Goal: Transaction & Acquisition: Purchase product/service

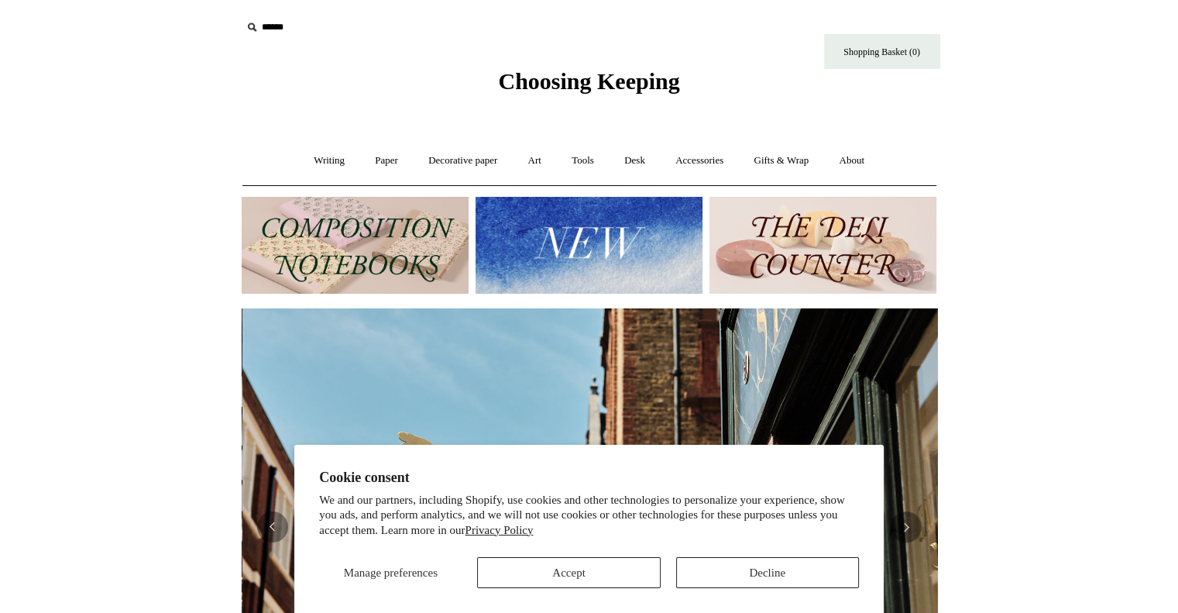
scroll to position [0, 696]
click at [600, 570] on button "Accept" at bounding box center [568, 572] width 183 height 31
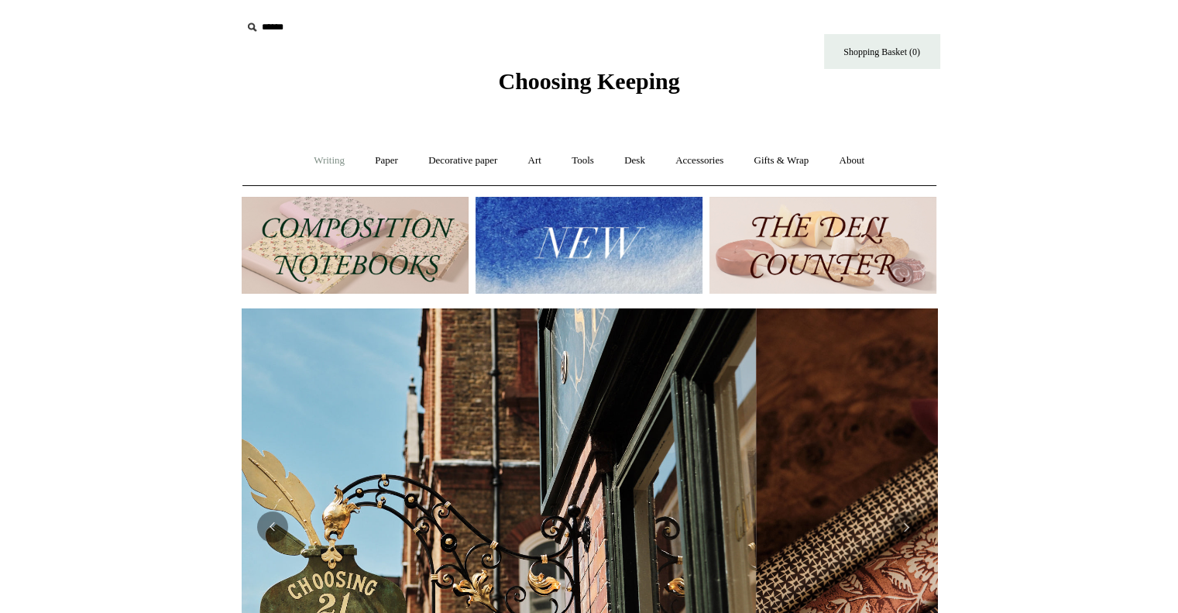
click at [316, 154] on link "Writing +" at bounding box center [329, 160] width 59 height 41
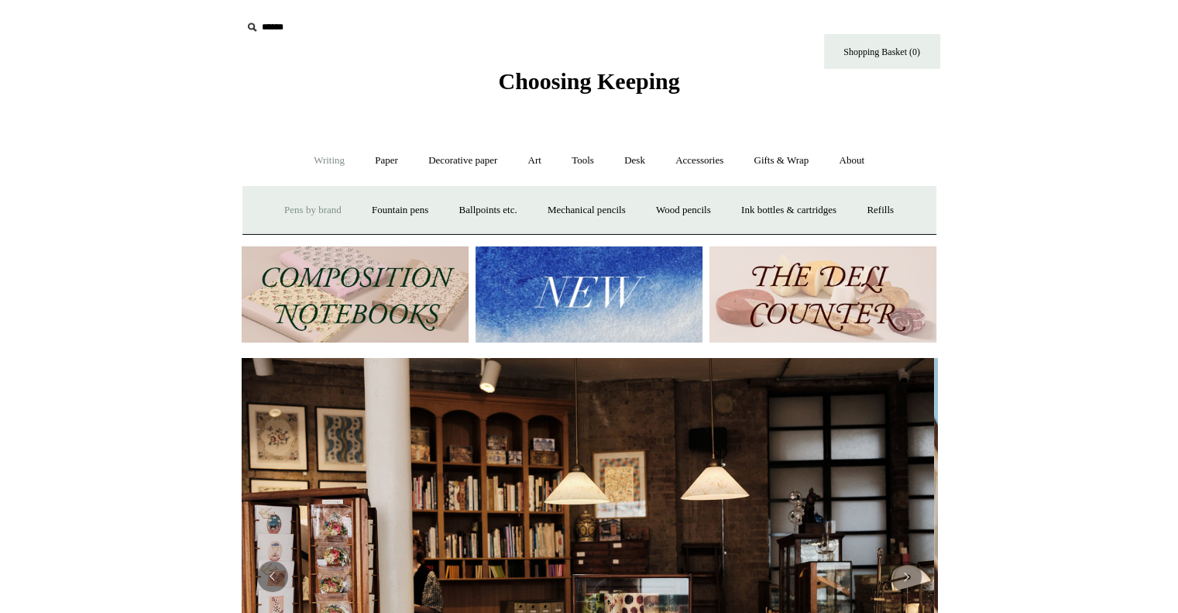
scroll to position [0, 0]
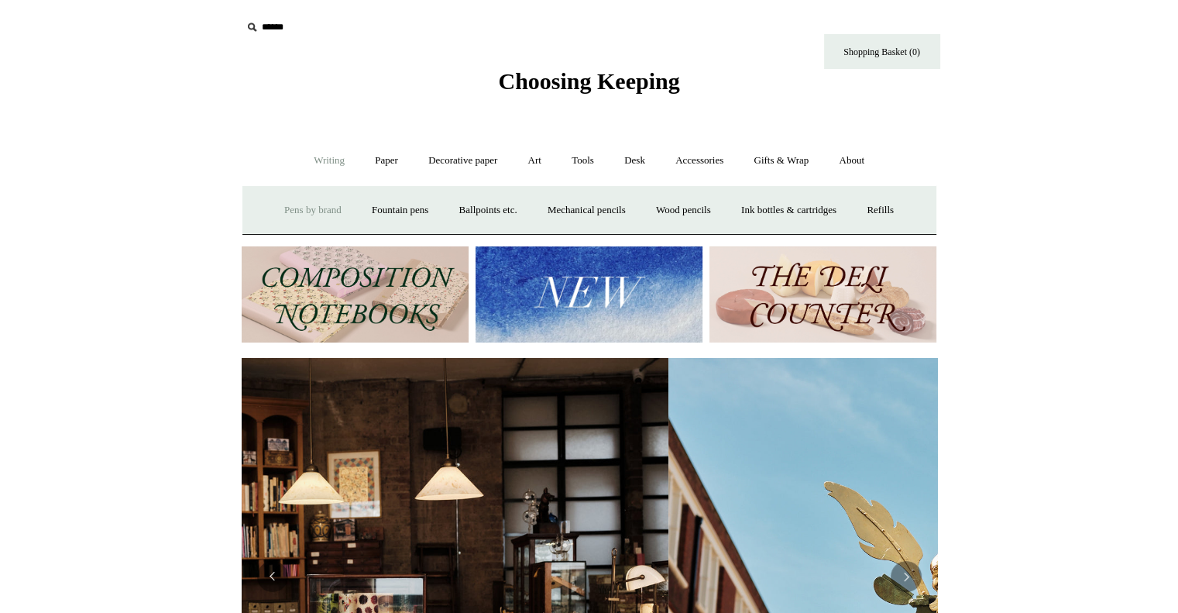
click at [294, 205] on link "Pens by brand +" at bounding box center [312, 210] width 85 height 41
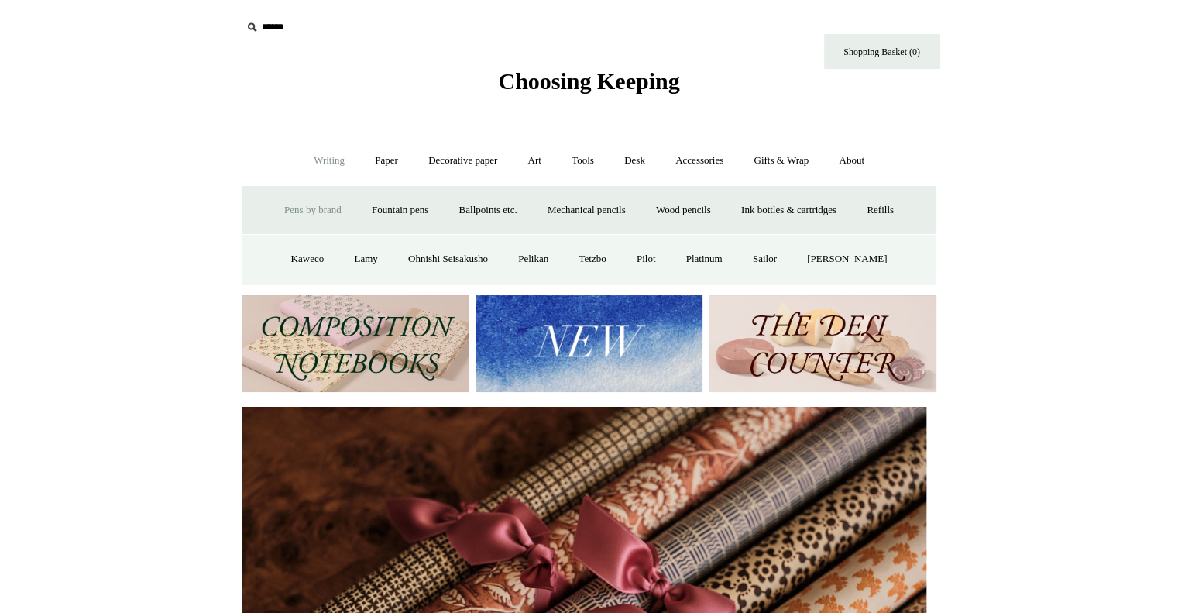
click at [250, 30] on icon at bounding box center [251, 27] width 17 height 17
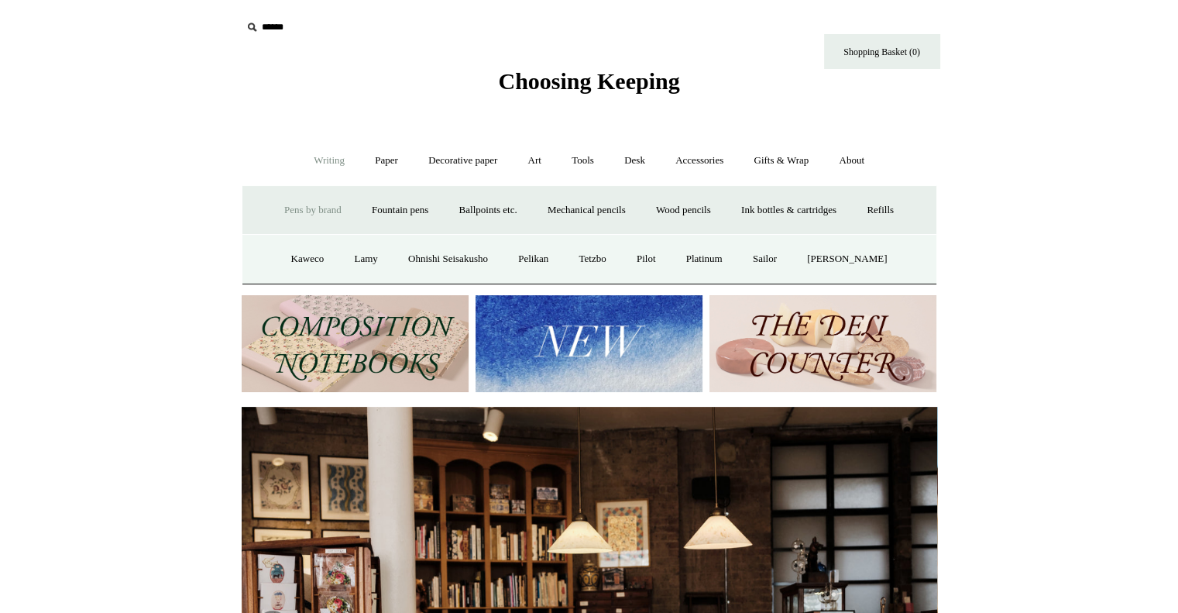
click at [250, 25] on icon at bounding box center [251, 27] width 17 height 17
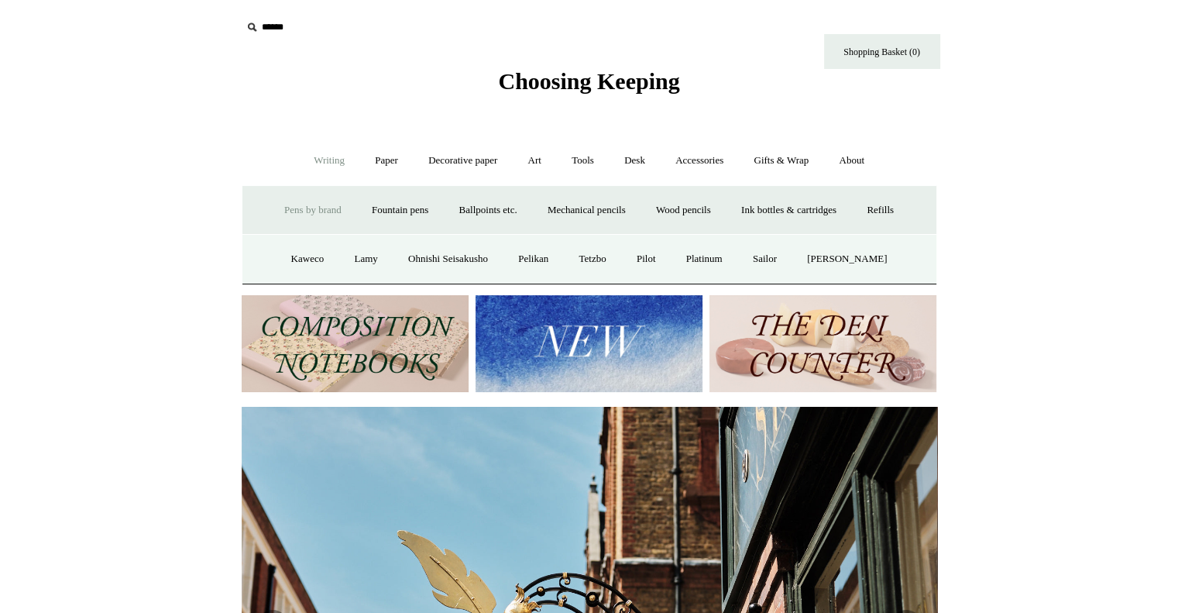
click at [250, 25] on icon at bounding box center [251, 27] width 17 height 17
click at [318, 28] on input "text" at bounding box center [337, 27] width 191 height 29
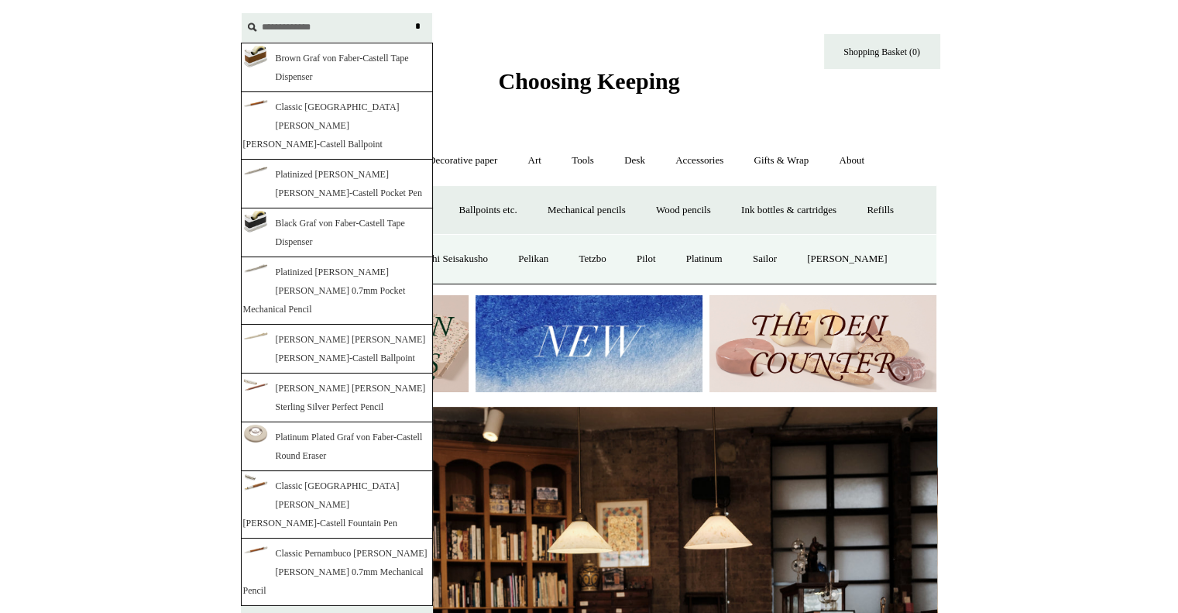
type input "**********"
click at [316, 160] on link "Platinized [PERSON_NAME] [PERSON_NAME]‑Castell Pocket Pen" at bounding box center [337, 184] width 192 height 49
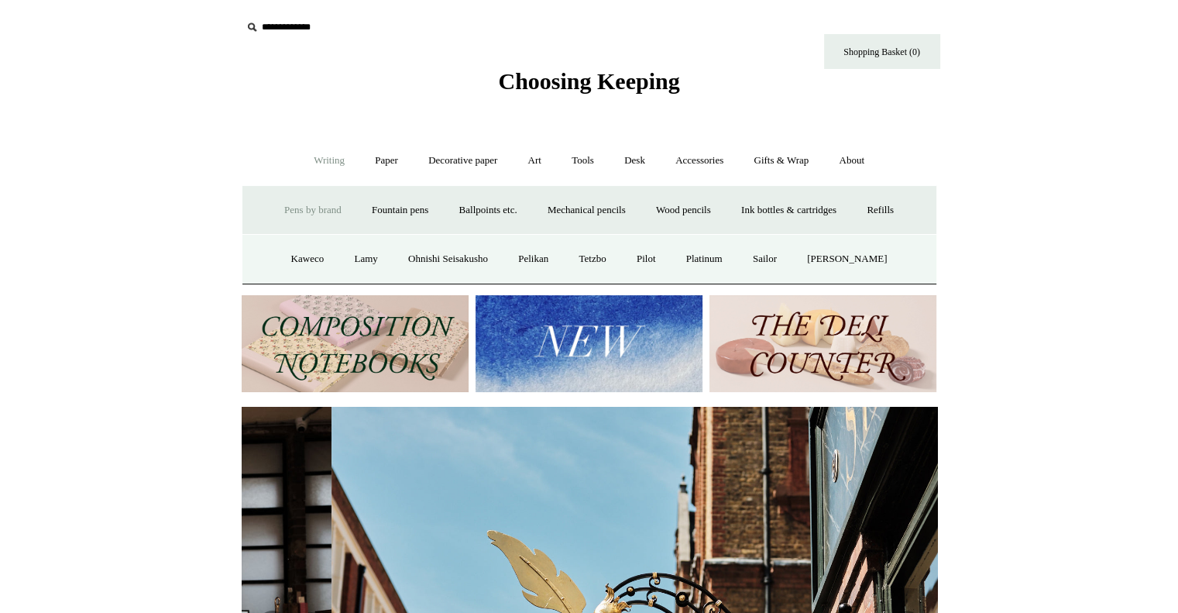
scroll to position [0, 696]
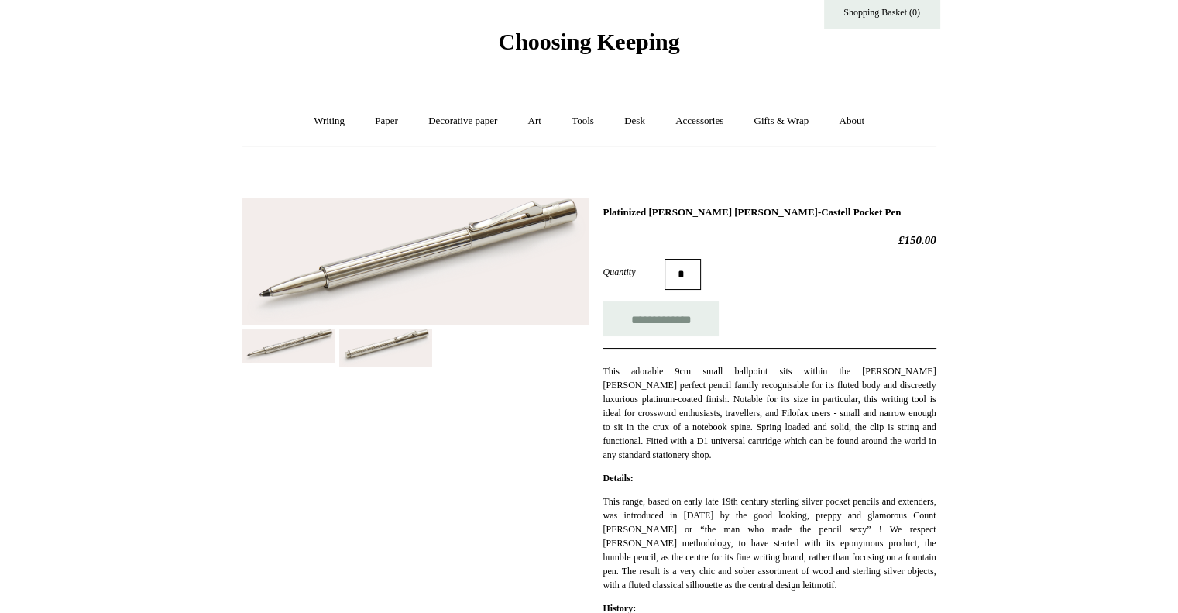
scroll to position [38, 0]
click at [412, 343] on img at bounding box center [385, 349] width 93 height 37
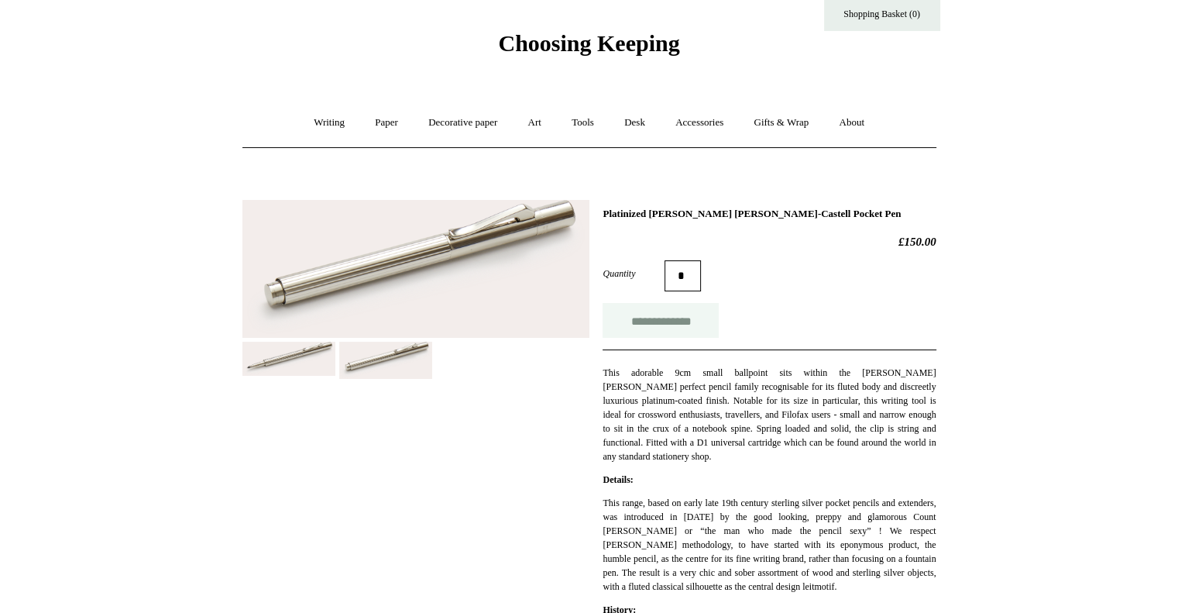
click at [682, 315] on input "**********" at bounding box center [661, 320] width 116 height 35
type input "**********"
